Goal: Find specific page/section: Find specific page/section

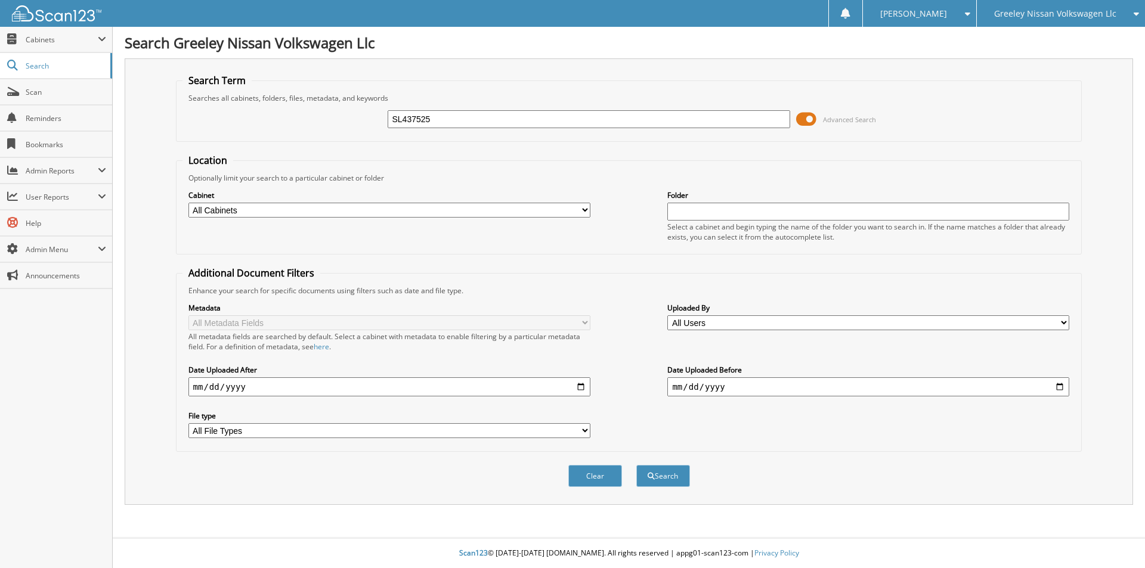
type input "SL437525"
click at [636, 465] on button "Search" at bounding box center [663, 476] width 54 height 22
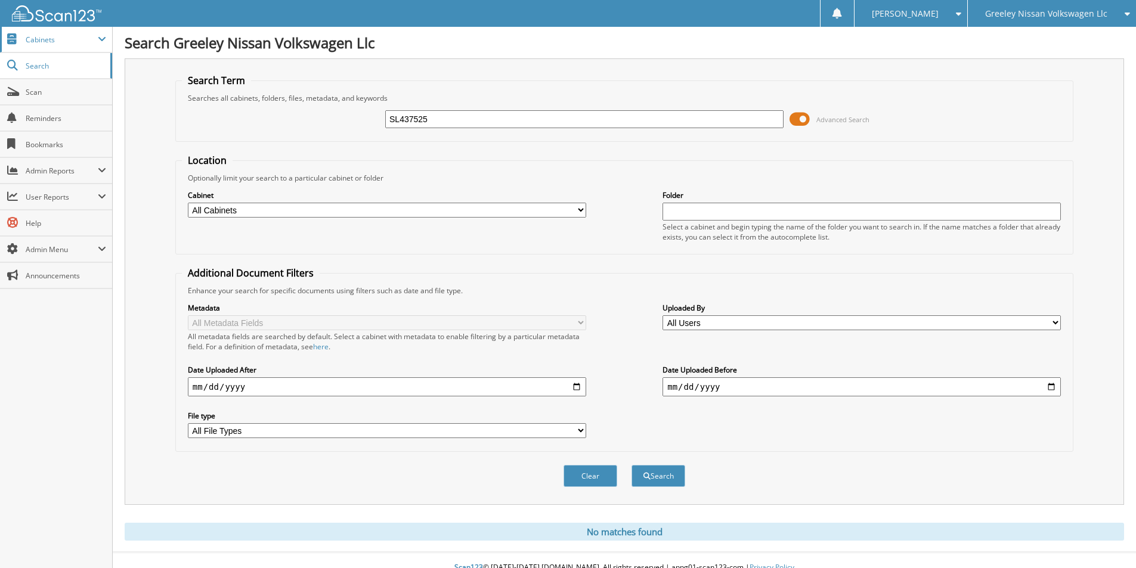
click at [86, 41] on span "Cabinets" at bounding box center [62, 40] width 72 height 10
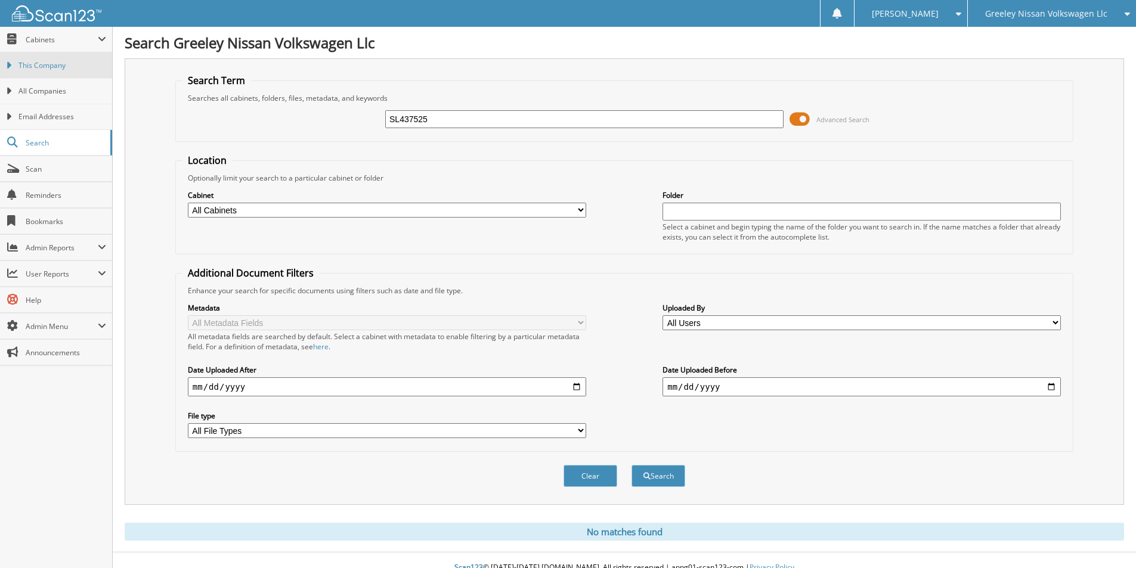
click at [86, 55] on link "This Company" at bounding box center [56, 65] width 112 height 26
